Goal: Find specific page/section: Find specific page/section

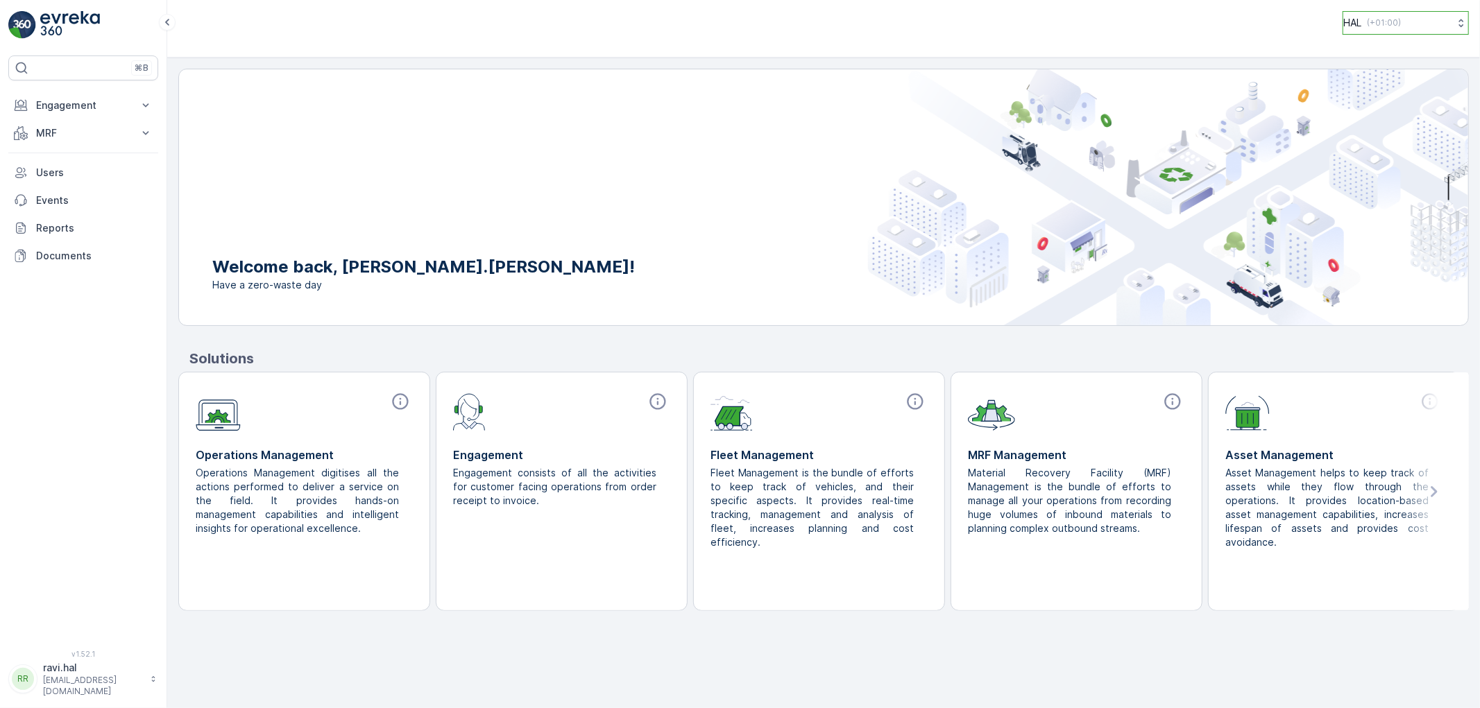
click at [1351, 26] on p "HAL" at bounding box center [1352, 23] width 18 height 14
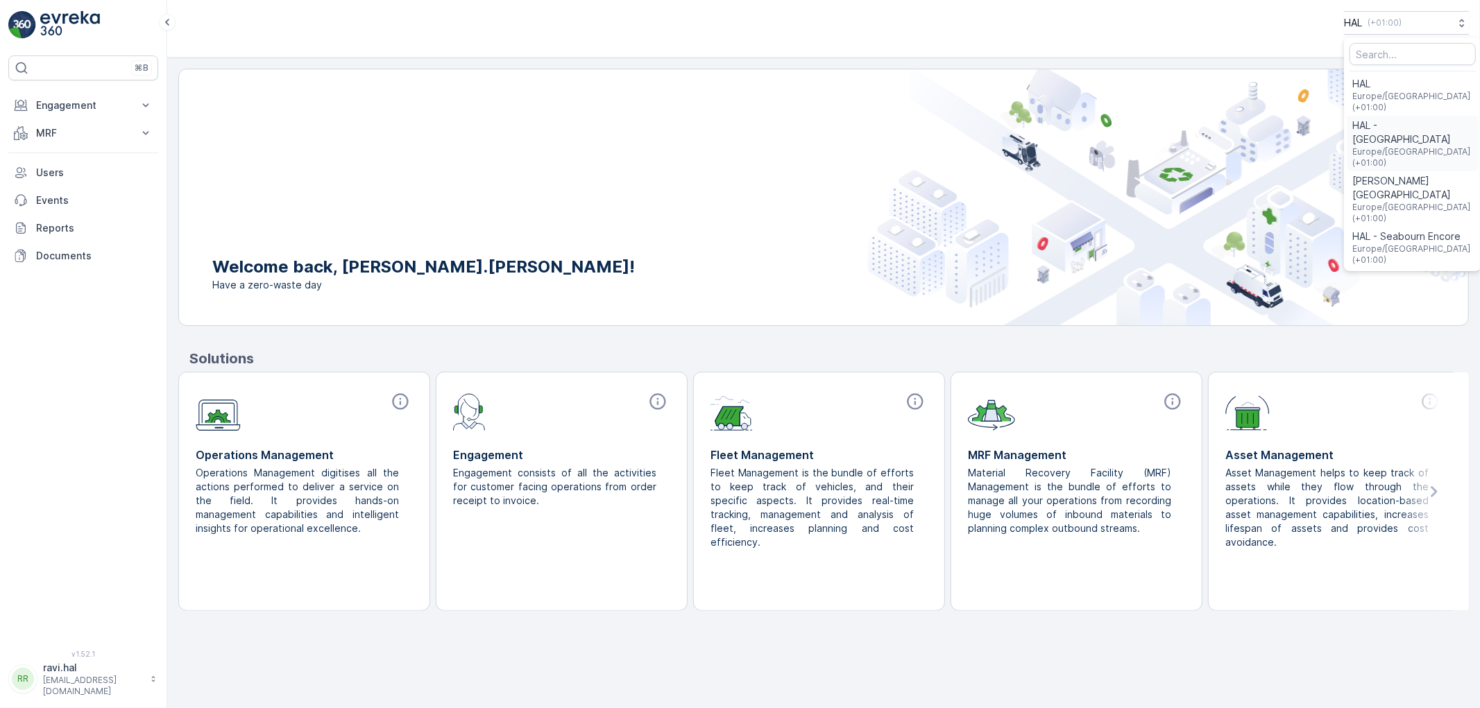
click at [1387, 146] on span "Europe/London (+01:00)" at bounding box center [1412, 157] width 121 height 22
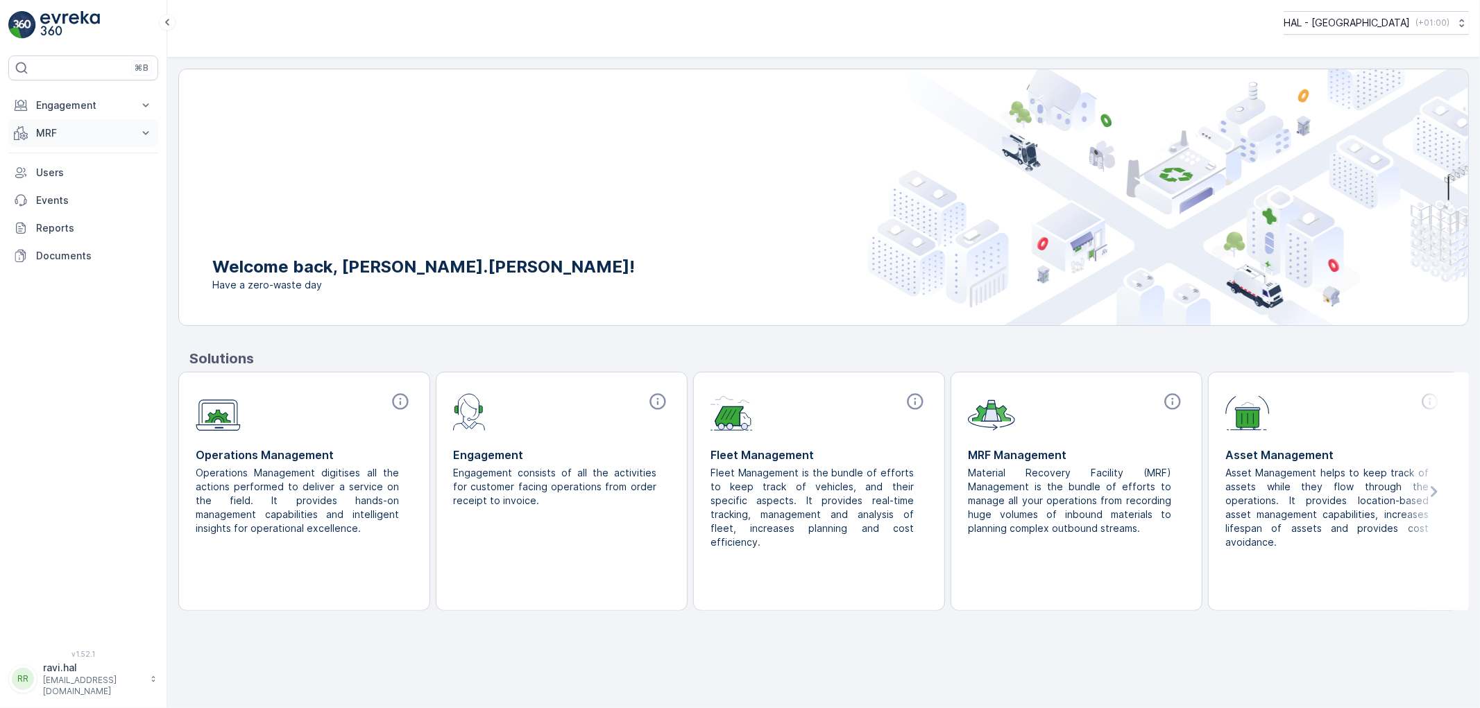
click at [29, 135] on button "MRF" at bounding box center [83, 133] width 150 height 28
click at [79, 172] on link "Offloads" at bounding box center [94, 175] width 128 height 19
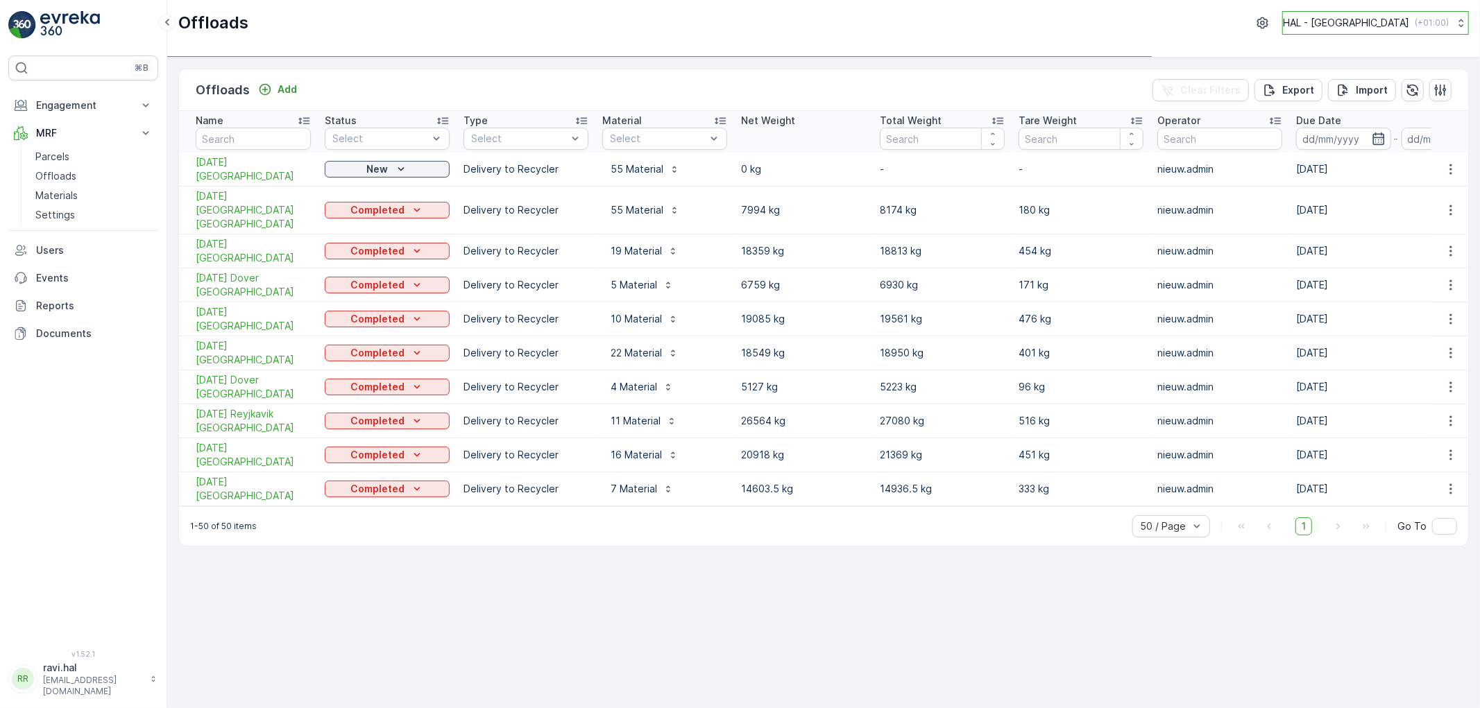
click at [1300, 25] on p "HAL - Nieuw Statendam" at bounding box center [1346, 23] width 126 height 14
click at [1340, 166] on span "Europe/[GEOGRAPHIC_DATA] (+01:00)" at bounding box center [1374, 171] width 165 height 11
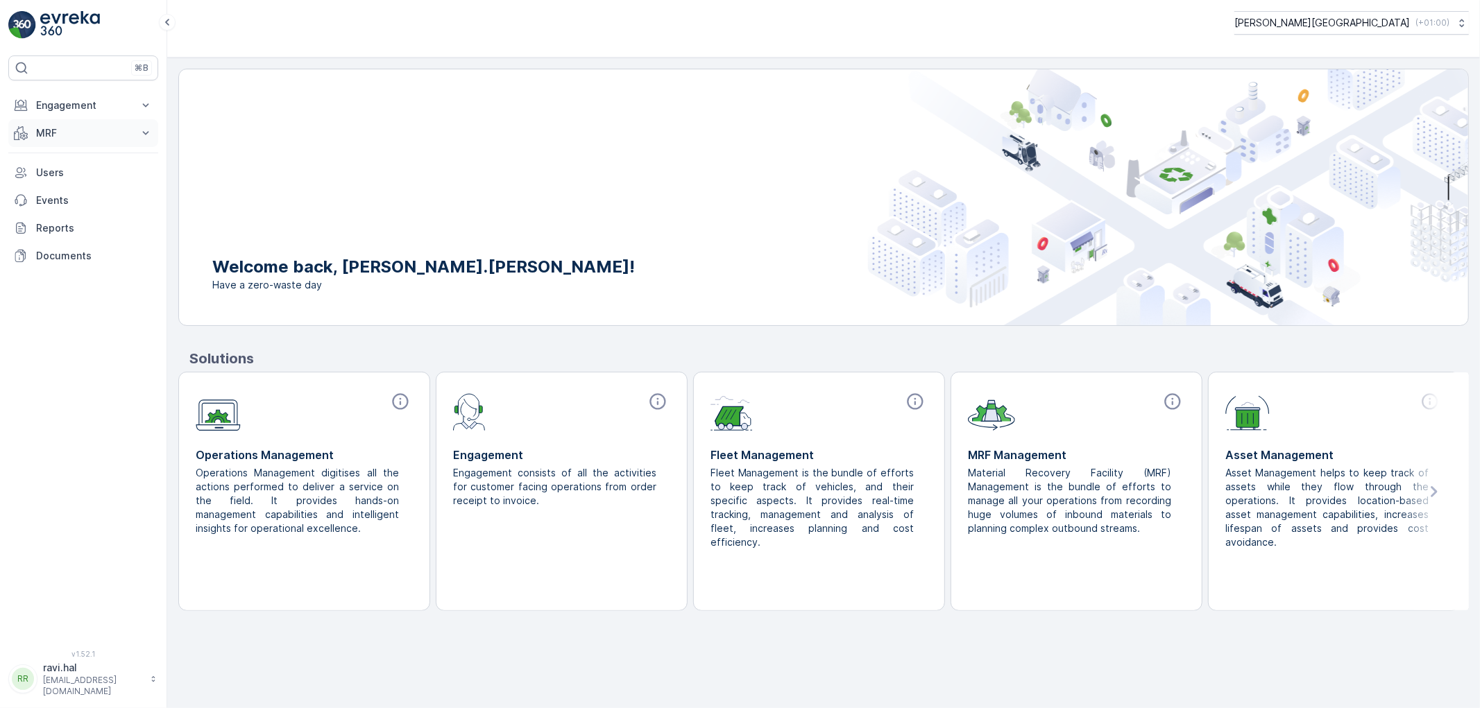
click at [95, 134] on p "MRF" at bounding box center [83, 133] width 94 height 14
click at [85, 174] on link "Offloads" at bounding box center [94, 175] width 128 height 19
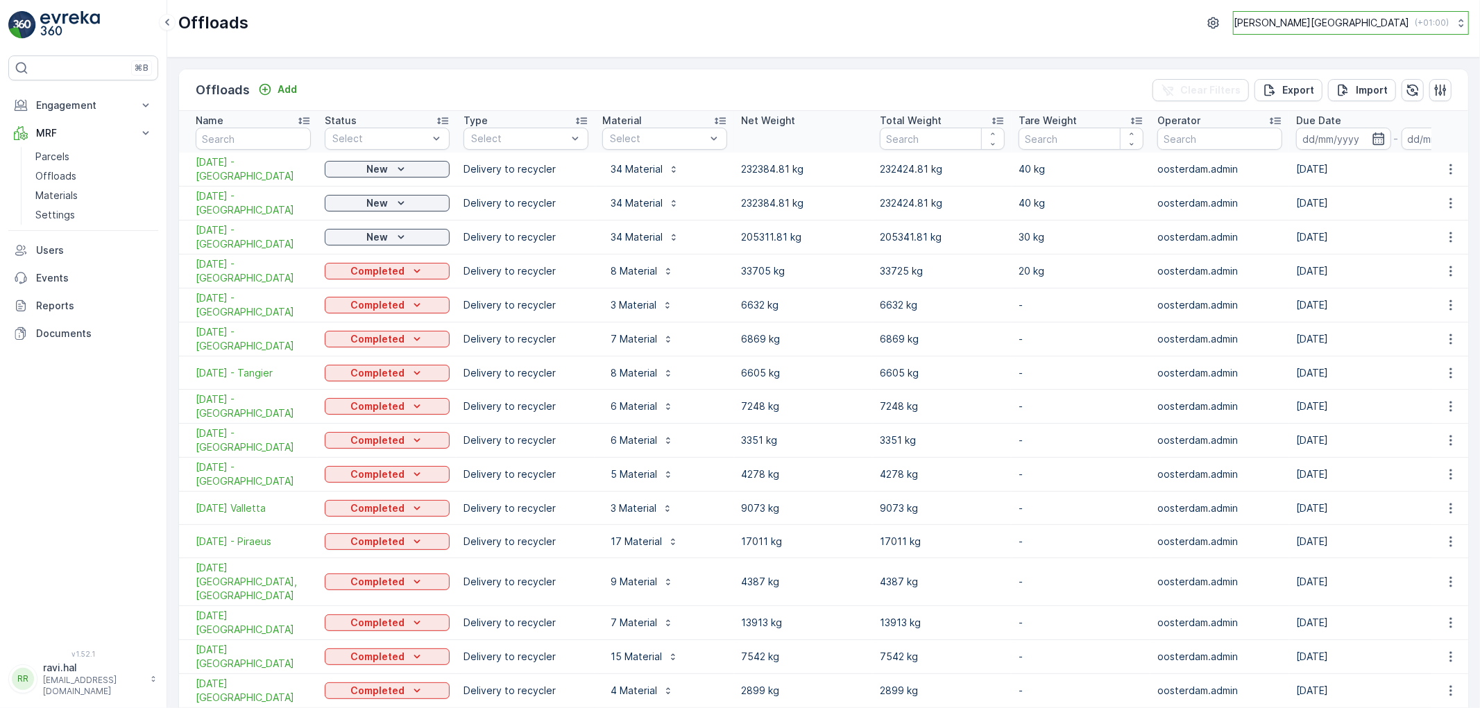
click at [1356, 24] on p "[PERSON_NAME][GEOGRAPHIC_DATA]" at bounding box center [1321, 23] width 176 height 14
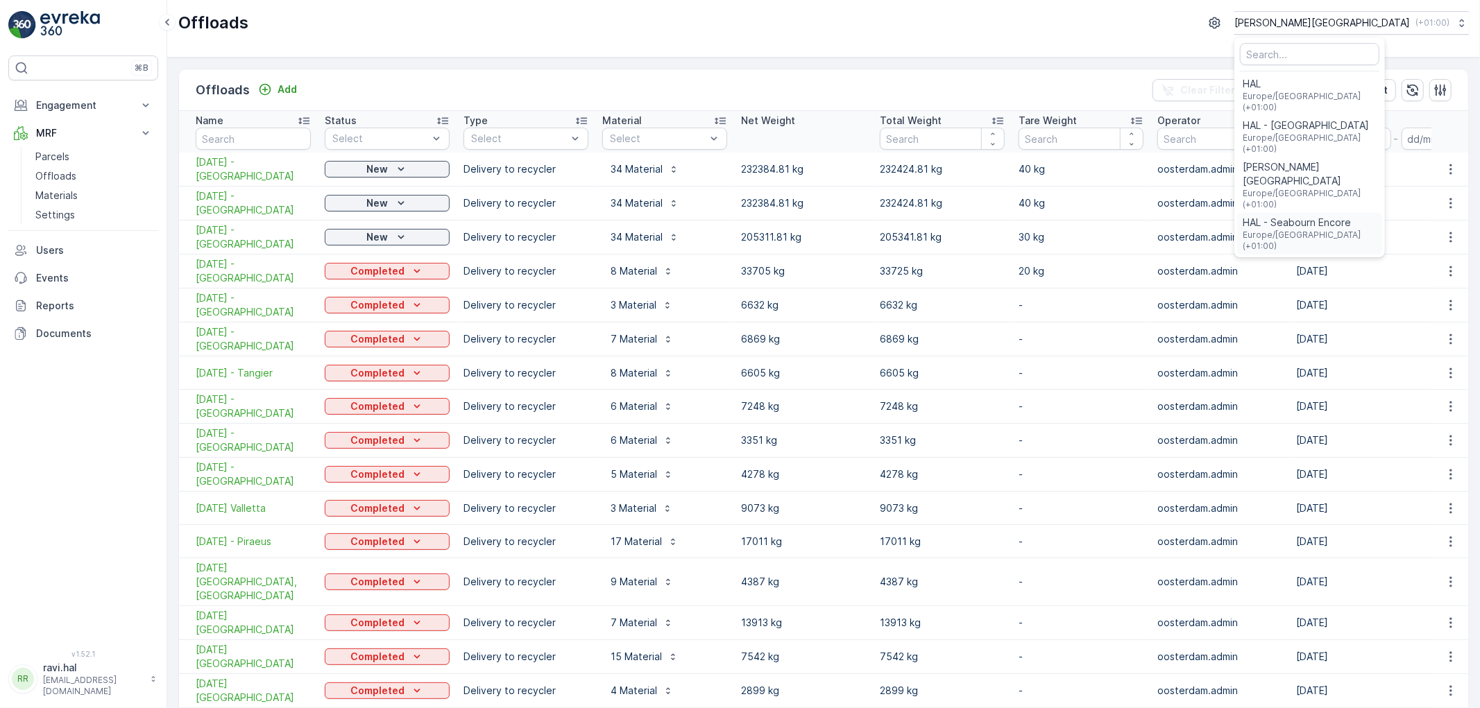
click at [1370, 216] on span "HAL - Seabourn Encore" at bounding box center [1309, 223] width 134 height 14
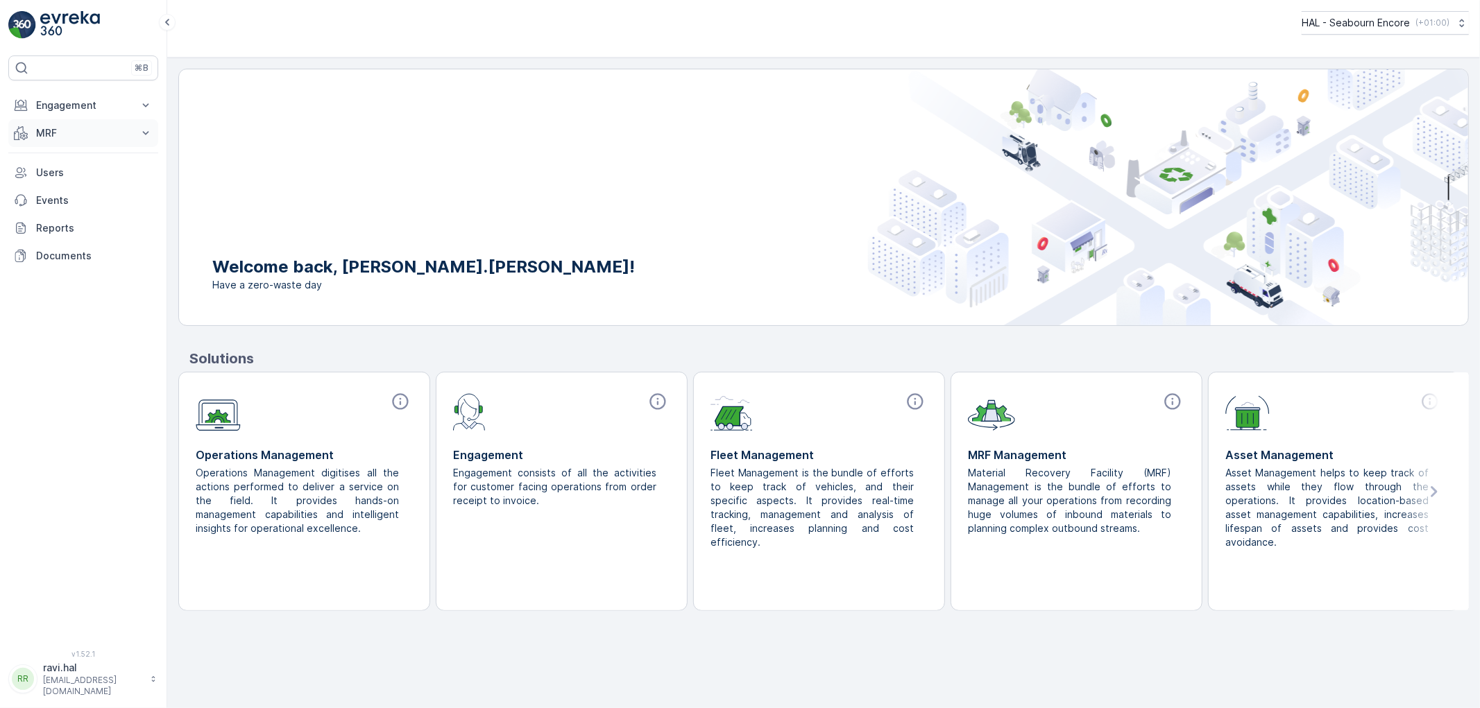
click at [30, 137] on button "MRF" at bounding box center [83, 133] width 150 height 28
click at [55, 178] on p "Offloads" at bounding box center [55, 176] width 41 height 14
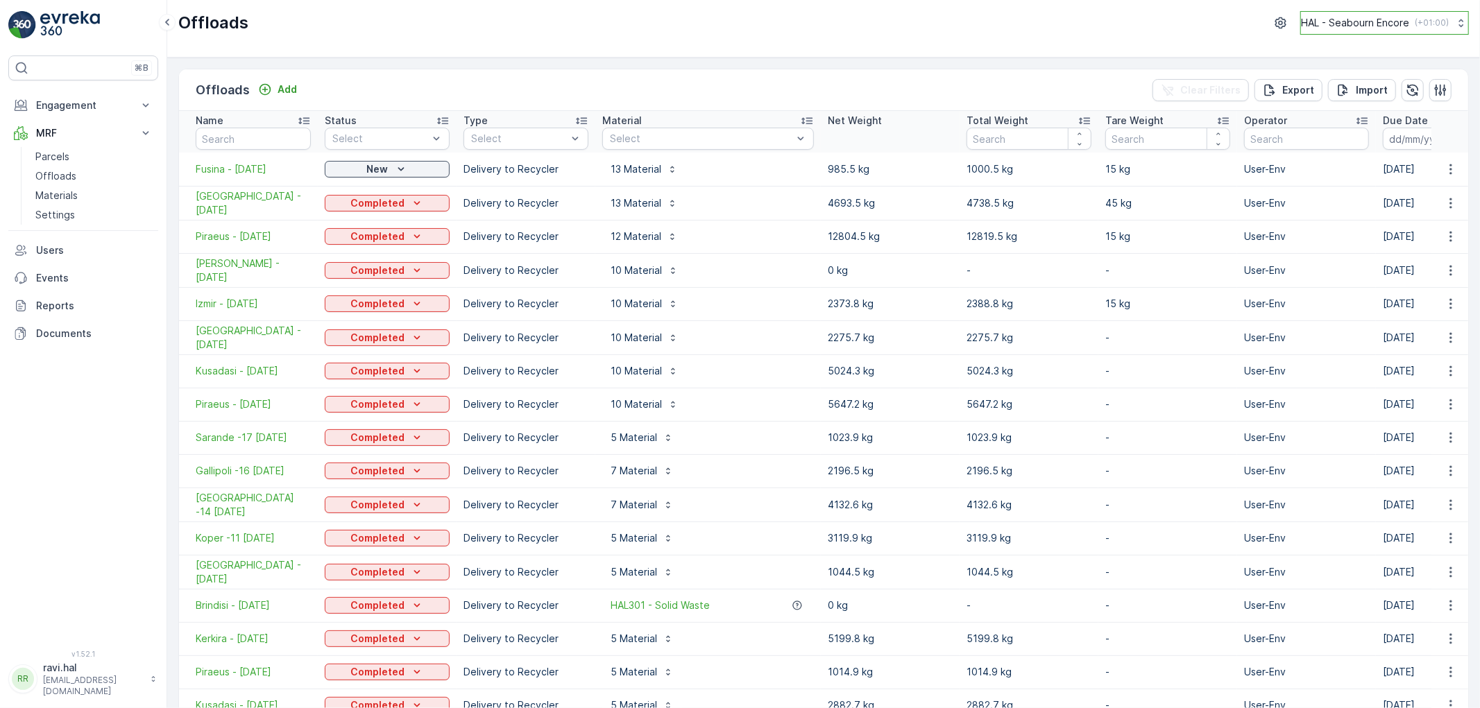
click at [1311, 28] on p "HAL - Seabourn Encore" at bounding box center [1355, 23] width 108 height 14
click at [1328, 147] on span "[PERSON_NAME][GEOGRAPHIC_DATA]" at bounding box center [1391, 152] width 162 height 28
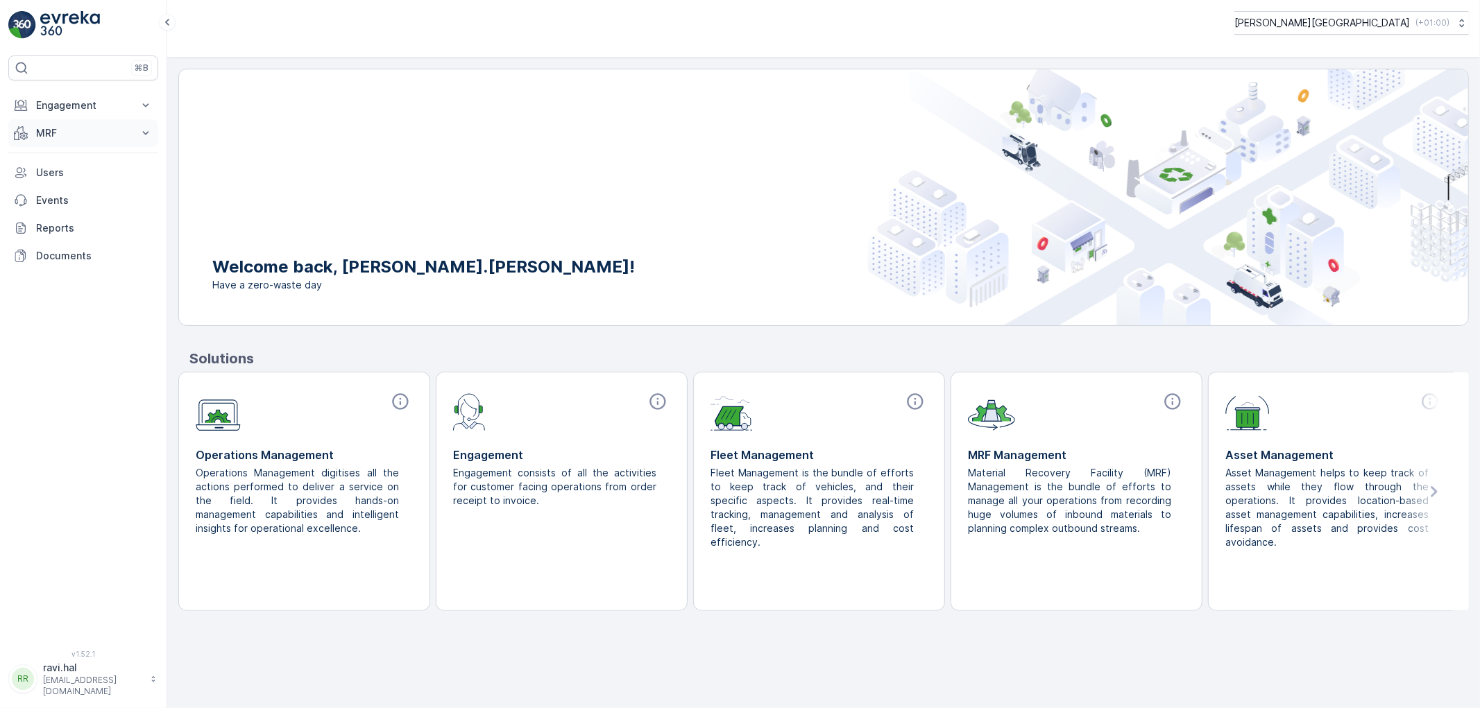
click at [38, 129] on p "MRF" at bounding box center [83, 133] width 94 height 14
click at [40, 172] on p "Offloads" at bounding box center [55, 176] width 41 height 14
